Goal: Task Accomplishment & Management: Complete application form

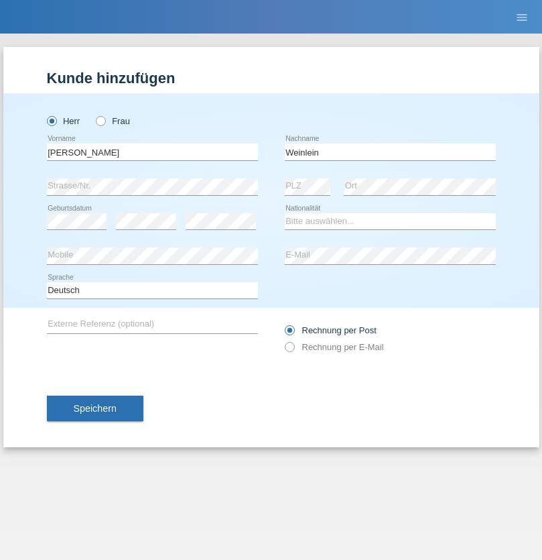
type input "Weinlein"
select select "CH"
radio input "true"
click at [152, 151] on input "text" at bounding box center [152, 151] width 211 height 17
type input "firat"
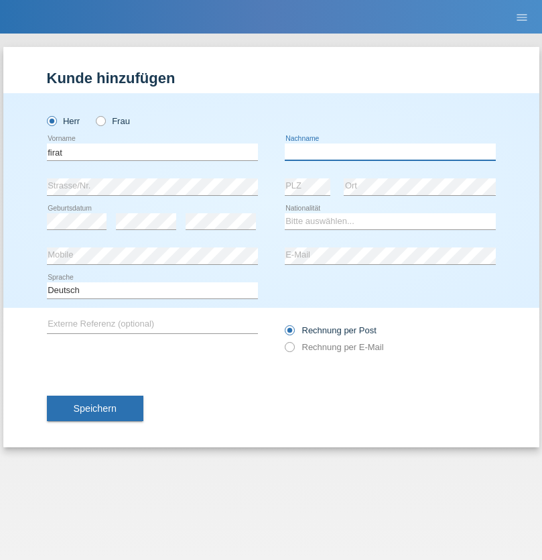
click at [390, 151] on input "text" at bounding box center [390, 151] width 211 height 17
type input "kara"
select select "CH"
